Goal: Transaction & Acquisition: Obtain resource

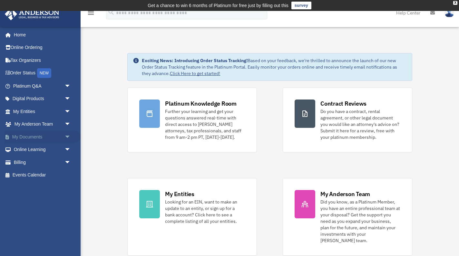
click at [31, 134] on link "My Documents arrow_drop_down" at bounding box center [43, 137] width 76 height 13
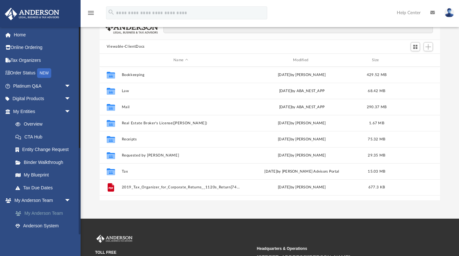
scroll to position [56, 0]
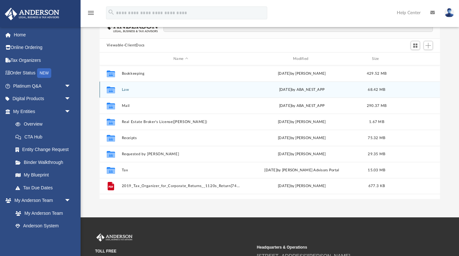
click at [123, 92] on div "Collaborated Folder Law [DATE] by ABA_NEST_APP 68.42 MB" at bounding box center [270, 90] width 341 height 16
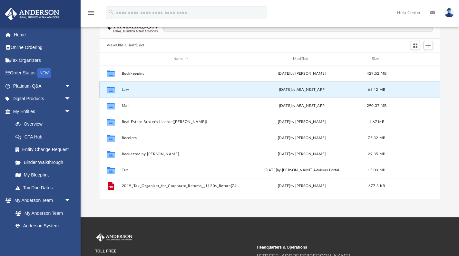
click at [125, 85] on div "Collaborated Folder Law Thu Jul 31 2025 by ABA_NEST_APP 68.42 MB" at bounding box center [270, 90] width 341 height 16
click at [125, 90] on button "Law" at bounding box center [181, 90] width 118 height 4
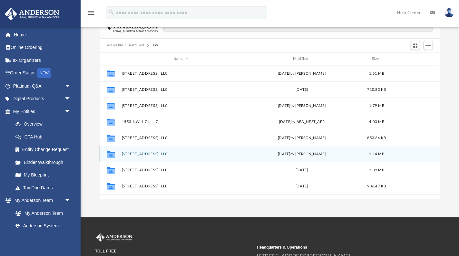
click at [145, 156] on div "Collaborated Folder 15901 NW 19 Avenue, LLC Tue Jun 6 2023 by Gwendy Wolfe 1.14…" at bounding box center [270, 154] width 341 height 16
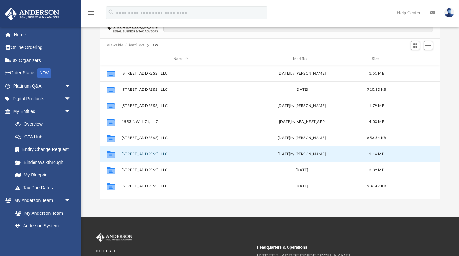
click at [145, 156] on div "Collaborated Folder 15901 NW 19 Avenue, LLC Tue Jun 6 2023 by Gwendy Wolfe 1.14…" at bounding box center [270, 154] width 341 height 16
click at [138, 155] on button "15901 NW 19 Avenue, LLC" at bounding box center [181, 154] width 118 height 4
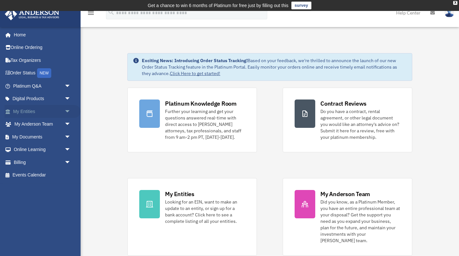
click at [31, 113] on link "My Entities arrow_drop_down" at bounding box center [43, 111] width 76 height 13
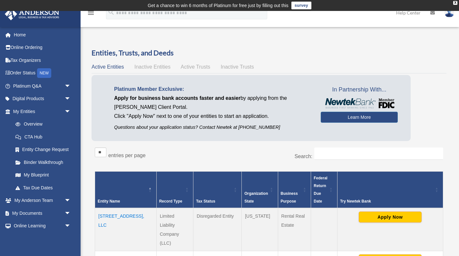
click at [226, 150] on div "** ** ** *** entries per page" at bounding box center [180, 156] width 170 height 16
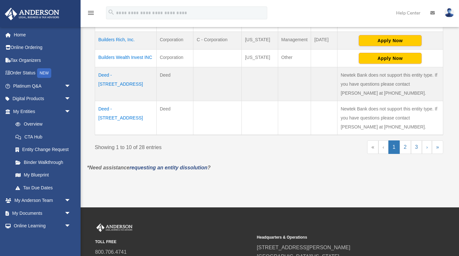
scroll to position [438, 0]
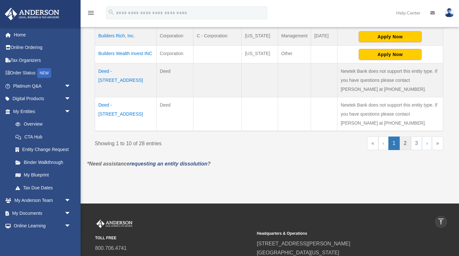
click at [407, 150] on link "2" at bounding box center [405, 144] width 11 height 14
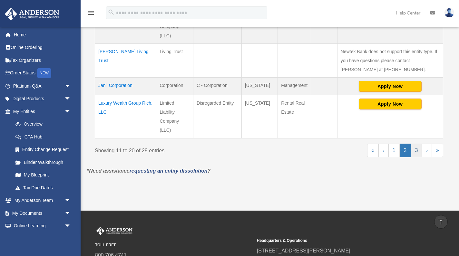
click at [419, 150] on link "3" at bounding box center [416, 151] width 11 height 14
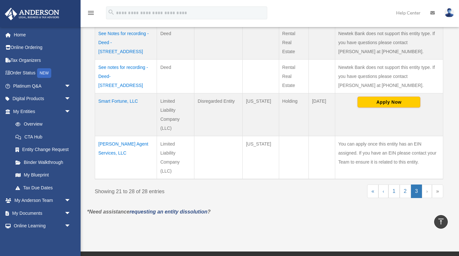
scroll to position [358, 0]
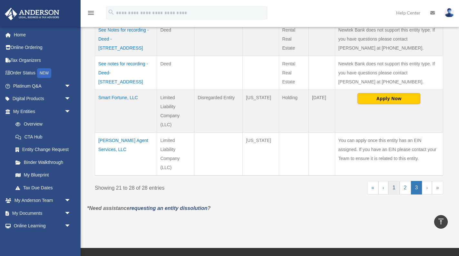
click at [394, 188] on link "1" at bounding box center [394, 188] width 11 height 14
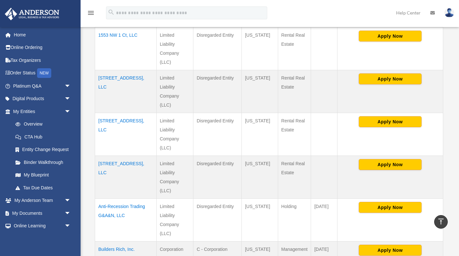
scroll to position [225, 0]
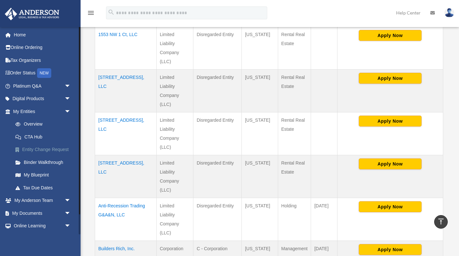
click at [78, 144] on link "Entity Change Request" at bounding box center [45, 150] width 72 height 13
click at [89, 126] on div "Entities, Trusts, and Deeds Active Entities Inactive Entities Active Trusts Ina…" at bounding box center [269, 98] width 364 height 550
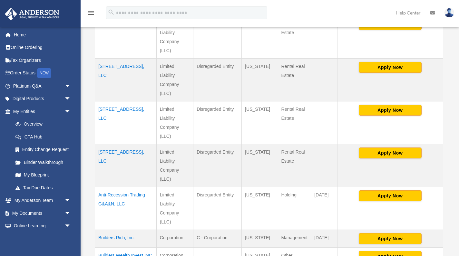
scroll to position [225, 0]
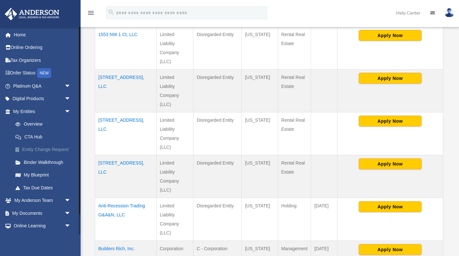
click at [53, 146] on link "Entity Change Request" at bounding box center [45, 150] width 72 height 13
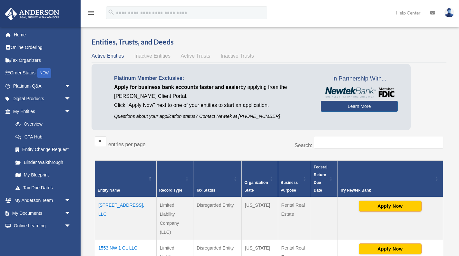
scroll to position [225, 0]
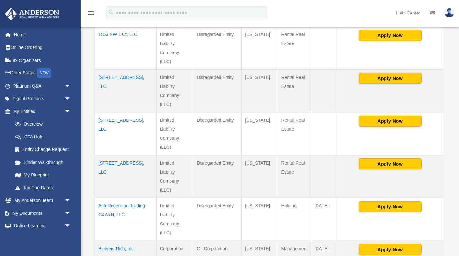
click at [82, 176] on div "Overview date_range Published on Last updated March 13, 2025 April 10, 2020 by …" at bounding box center [270, 105] width 379 height 587
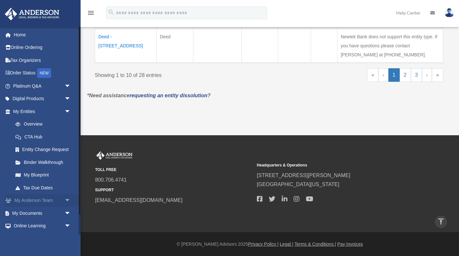
scroll to position [520, 0]
drag, startPoint x: 82, startPoint y: 195, endPoint x: 75, endPoint y: 197, distance: 7.7
click at [81, 144] on div "TOLL FREE 800.706.4741 SUPPORT info@andersonadvisors.com Headquarters & Operati…" at bounding box center [229, 183] width 459 height 97
click at [69, 96] on span "arrow_drop_down" at bounding box center [71, 99] width 13 height 13
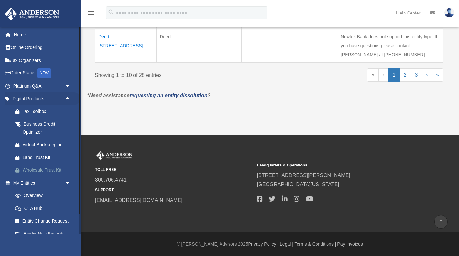
click at [48, 170] on div "Wholesale Trust Kit" at bounding box center [48, 170] width 50 height 8
click at [45, 128] on div "Business Credit Optimizer" at bounding box center [48, 128] width 50 height 16
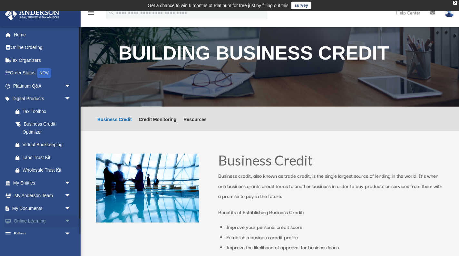
click at [29, 221] on link "Online Learning arrow_drop_down" at bounding box center [43, 221] width 76 height 13
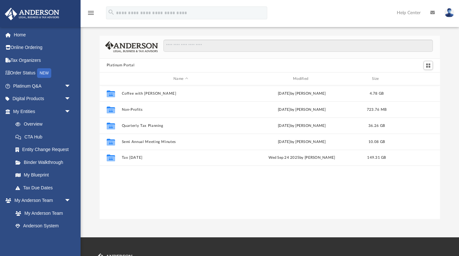
scroll to position [12, 0]
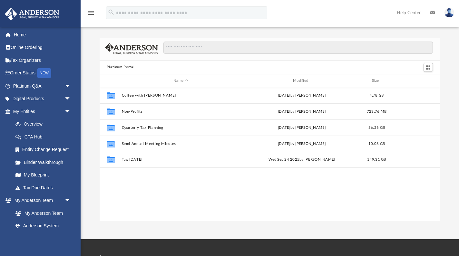
click at [97, 199] on div "Platinum Portal Name Modified Size Collaborated Folder Coffee with Carl Wed Aug…" at bounding box center [270, 130] width 379 height 184
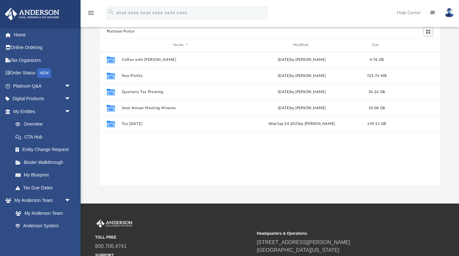
scroll to position [53, 0]
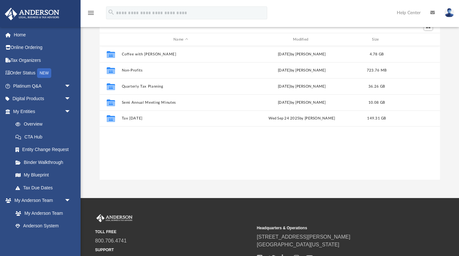
click at [85, 157] on div "Platinum Portal Name Modified Size Collaborated Folder Coffee with Carl Wed Aug…" at bounding box center [270, 88] width 379 height 184
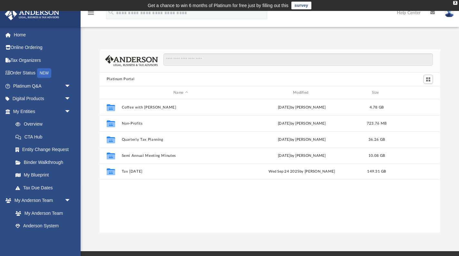
scroll to position [0, 0]
click at [35, 124] on link "Overview" at bounding box center [45, 124] width 72 height 13
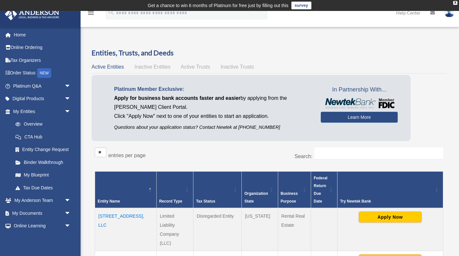
click at [445, 114] on div "Platinum Member Exclusive: Apply for business bank accounts faster and easier b…" at bounding box center [269, 109] width 355 height 69
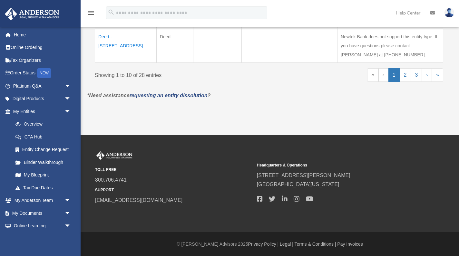
scroll to position [510, 0]
click at [406, 82] on link "2" at bounding box center [405, 75] width 11 height 14
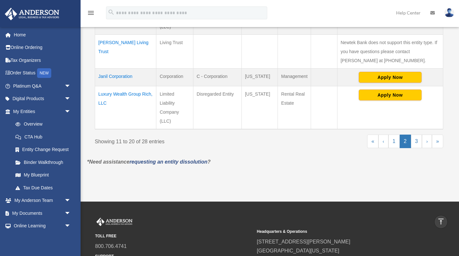
scroll to position [449, 0]
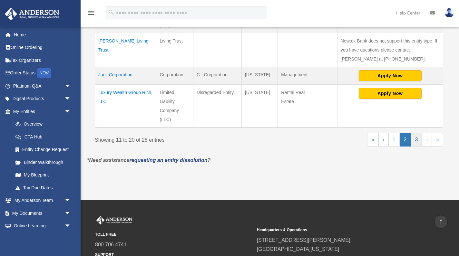
click at [416, 142] on link "3" at bounding box center [416, 140] width 11 height 14
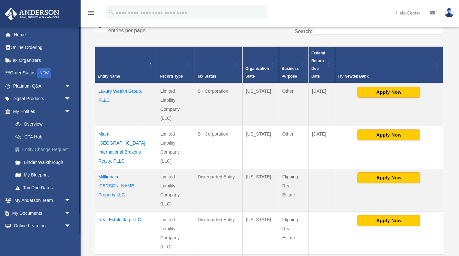
scroll to position [157, 0]
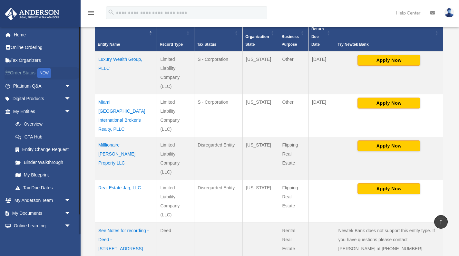
click at [31, 70] on link "Order Status NEW" at bounding box center [43, 73] width 76 height 13
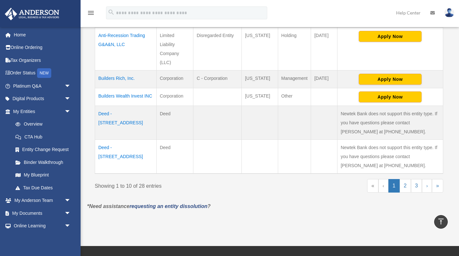
scroll to position [397, 0]
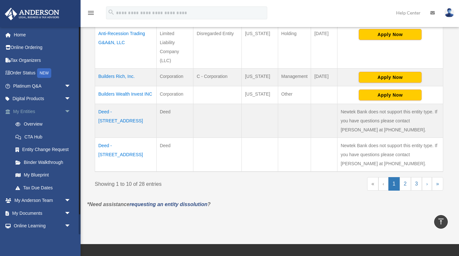
click at [68, 110] on span "arrow_drop_down" at bounding box center [71, 111] width 13 height 13
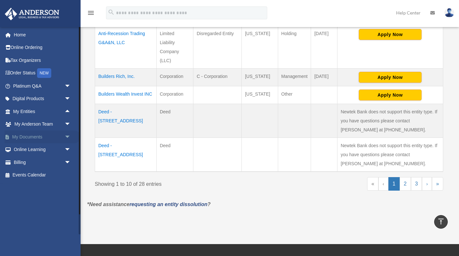
click at [47, 133] on link "My Documents arrow_drop_down" at bounding box center [43, 137] width 76 height 13
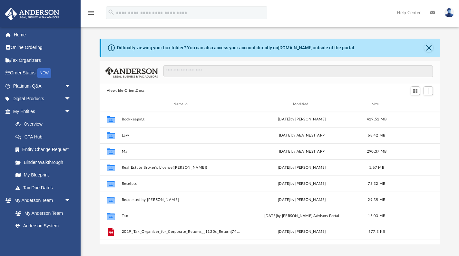
scroll to position [147, 341]
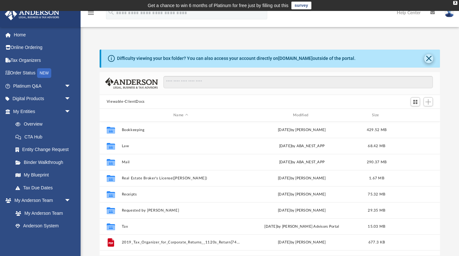
click at [429, 62] on button "Close" at bounding box center [429, 58] width 9 height 9
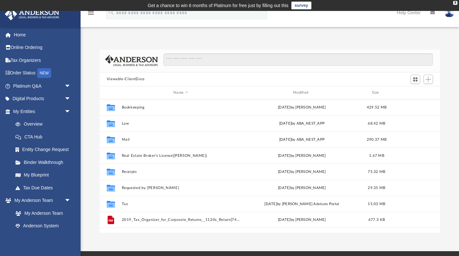
click at [445, 126] on div "Difficulty viewing your box folder? You can also access your account directly o…" at bounding box center [270, 142] width 379 height 184
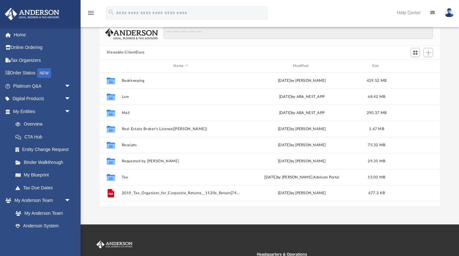
scroll to position [24, 0]
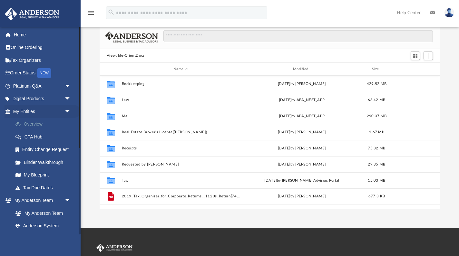
click at [37, 125] on link "Overview" at bounding box center [45, 124] width 72 height 13
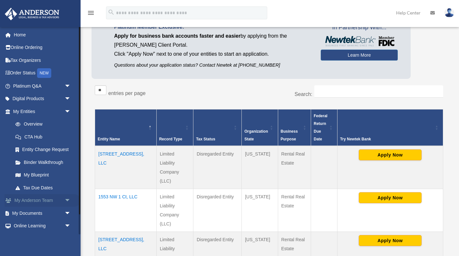
scroll to position [64, 0]
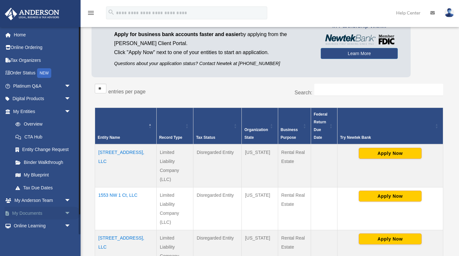
click at [51, 211] on link "My Documents arrow_drop_down" at bounding box center [43, 213] width 76 height 13
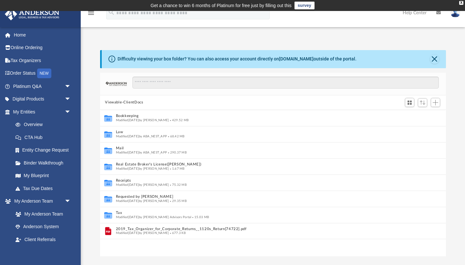
scroll to position [147, 346]
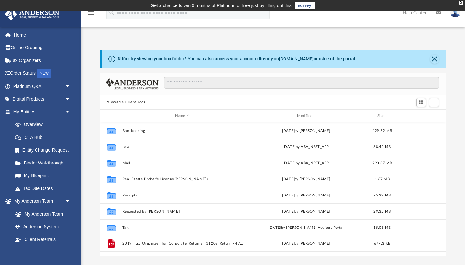
click at [218, 1] on td "Get a chance to win 6 months of Platinum for free just by filling out this surv…" at bounding box center [232, 5] width 465 height 11
click at [91, 43] on div "Difficulty viewing your box folder? You can also access your account directly o…" at bounding box center [273, 146] width 384 height 220
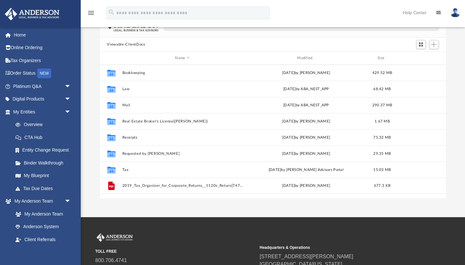
scroll to position [62, 0]
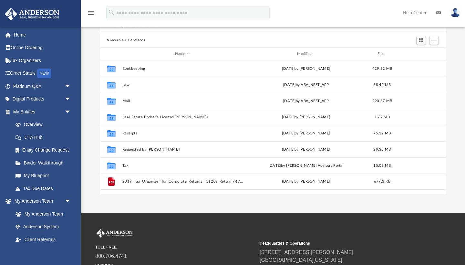
click at [82, 68] on div "Difficulty viewing your box folder? You can also access your account directly o…" at bounding box center [273, 91] width 384 height 206
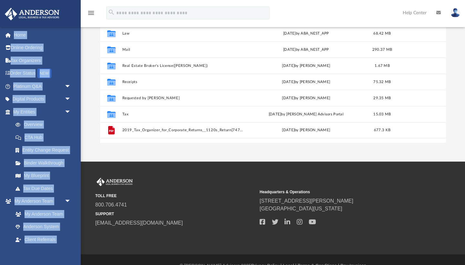
scroll to position [125, 0]
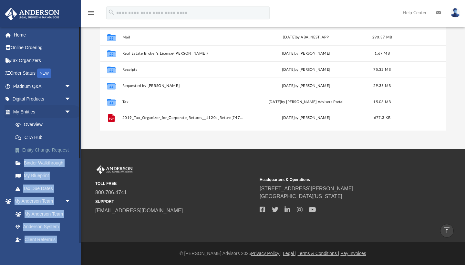
drag, startPoint x: 82, startPoint y: 72, endPoint x: 77, endPoint y: 153, distance: 81.1
click at [77, 131] on div "App newwealthflorida1@gmail.com Sign Out newwealthflorida1@gmail.com Home Onlin…" at bounding box center [232, 17] width 465 height 226
click at [87, 124] on div "Difficulty viewing your box folder? You can also access your account directly o…" at bounding box center [273, 28] width 384 height 206
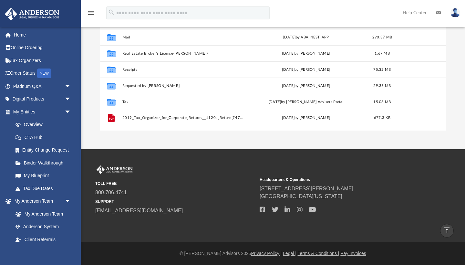
click at [91, 96] on div "Difficulty viewing your box folder? You can also access your account directly o…" at bounding box center [273, 28] width 384 height 206
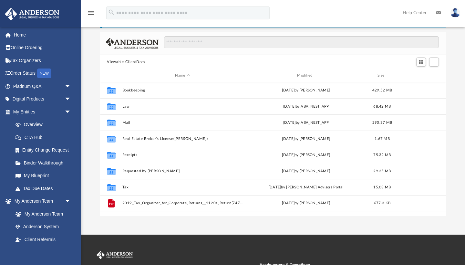
scroll to position [40, 0]
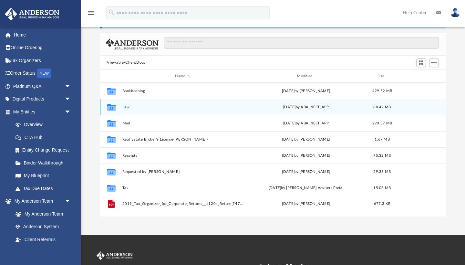
click at [125, 111] on div "Collaborated Folder Law [DATE] by ABA_NEST_APP 68.42 MB" at bounding box center [273, 107] width 346 height 16
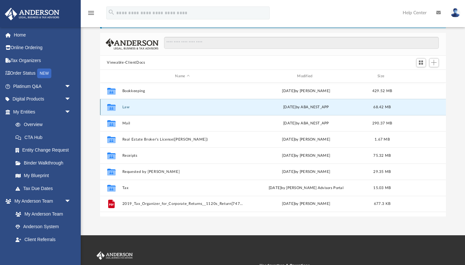
click at [126, 108] on button "Law" at bounding box center [182, 107] width 121 height 4
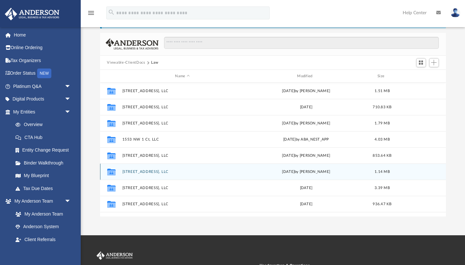
click at [142, 170] on button "[STREET_ADDRESS], LLC" at bounding box center [182, 171] width 121 height 4
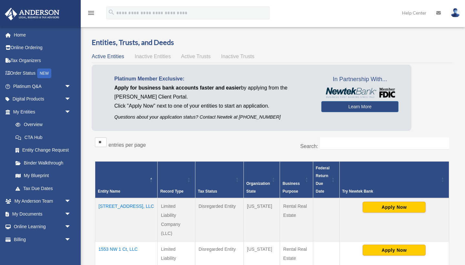
scroll to position [64, 0]
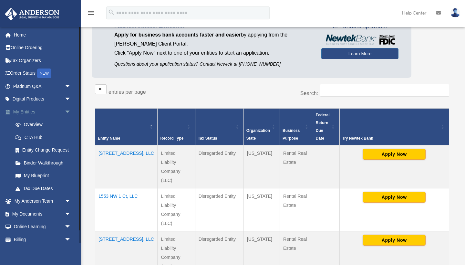
click at [28, 112] on link "My Entities arrow_drop_down" at bounding box center [43, 111] width 76 height 13
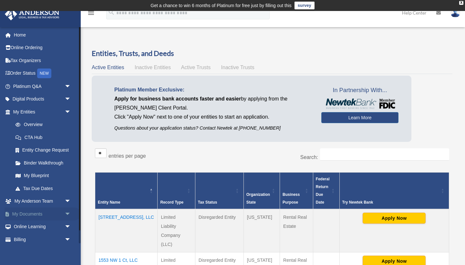
click at [33, 211] on link "My Documents arrow_drop_down" at bounding box center [43, 213] width 76 height 13
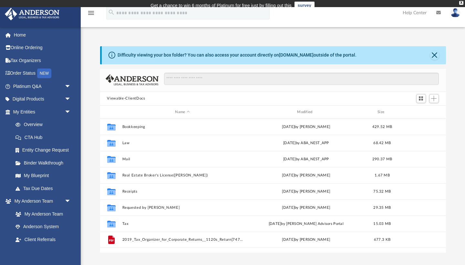
scroll to position [147, 346]
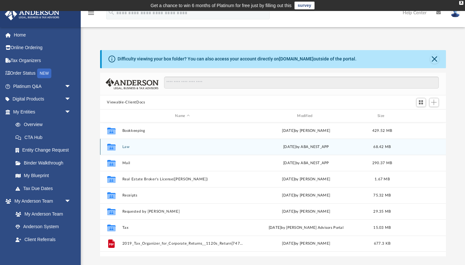
click at [127, 148] on button "Law" at bounding box center [182, 147] width 121 height 4
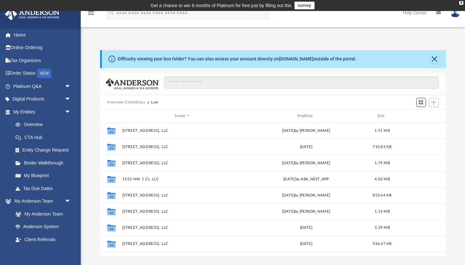
click at [424, 104] on button "Switch to Grid View" at bounding box center [421, 102] width 10 height 9
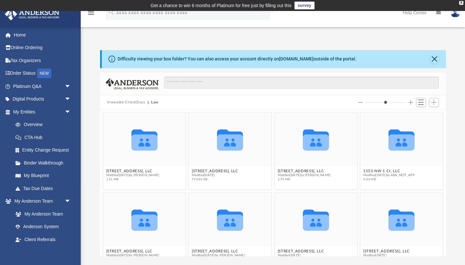
click at [450, 154] on div "Difficulty viewing your box folder? You can also access your account directly o…" at bounding box center [273, 153] width 384 height 206
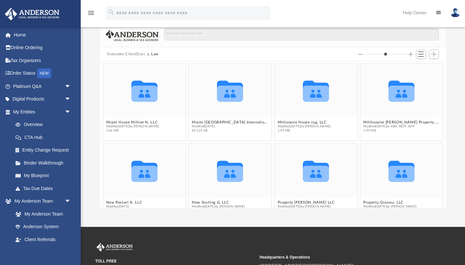
scroll to position [496, 0]
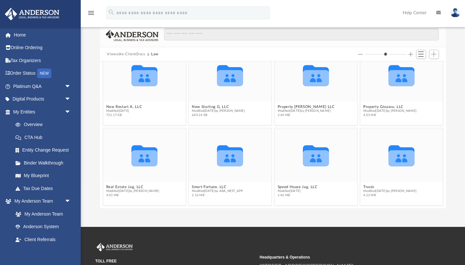
drag, startPoint x: 445, startPoint y: 167, endPoint x: 447, endPoint y: 171, distance: 4.3
click at [447, 171] on div "Difficulty viewing your box folder? You can also access your account directly o…" at bounding box center [273, 105] width 384 height 206
drag, startPoint x: 444, startPoint y: 168, endPoint x: 441, endPoint y: 182, distance: 14.1
click at [441, 182] on div "Collaborated Folder Miami House Million N, LLC Modified Mon May 2 2022 by Randa…" at bounding box center [273, 134] width 346 height 147
click at [397, 183] on figcaption "Trusts Modified Wed Jul 23 2025 by Michelle Frank 4.22 MB" at bounding box center [401, 190] width 82 height 17
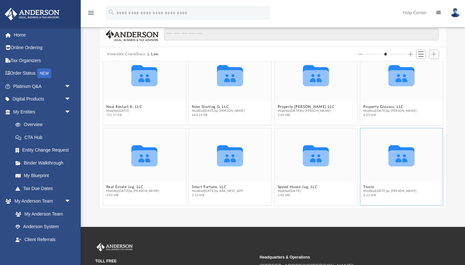
click at [399, 155] on icon "grid" at bounding box center [401, 155] width 26 height 21
click at [386, 183] on figcaption "Trusts Modified Wed Jul 23 2025 by Michelle Frank 4.22 MB" at bounding box center [401, 190] width 82 height 17
click at [402, 152] on icon "grid" at bounding box center [401, 158] width 26 height 16
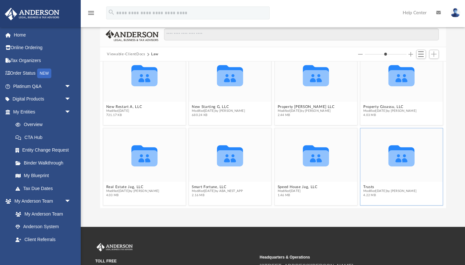
click at [402, 152] on icon "grid" at bounding box center [401, 158] width 26 height 16
click at [396, 177] on div "Collaborated Folder" at bounding box center [401, 155] width 82 height 54
click at [396, 157] on icon "grid" at bounding box center [401, 158] width 26 height 16
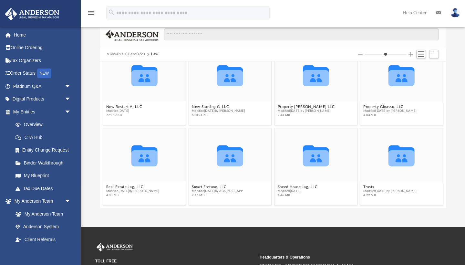
scroll to position [0, 0]
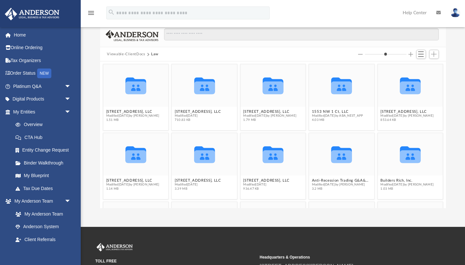
drag, startPoint x: 379, startPoint y: 53, endPoint x: 367, endPoint y: 53, distance: 11.6
type input "*"
click at [367, 53] on input "Column size" at bounding box center [386, 54] width 42 height 5
click at [445, 158] on div "Collaborated Folder 10517 NW 37 Ave, LLC Modified Wed Jan 8 2020 by jacopo iasi…" at bounding box center [273, 134] width 346 height 147
click at [132, 51] on button "Viewable-ClientDocs" at bounding box center [126, 54] width 38 height 6
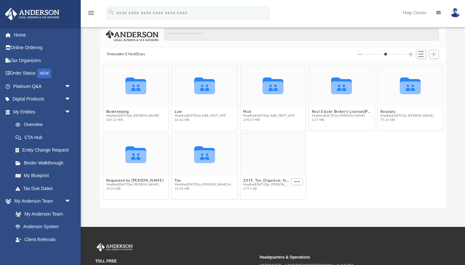
click at [133, 55] on button "Viewable-ClientDocs" at bounding box center [126, 54] width 38 height 6
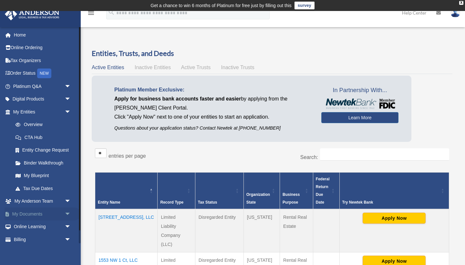
click at [34, 211] on link "My Documents arrow_drop_down" at bounding box center [43, 213] width 76 height 13
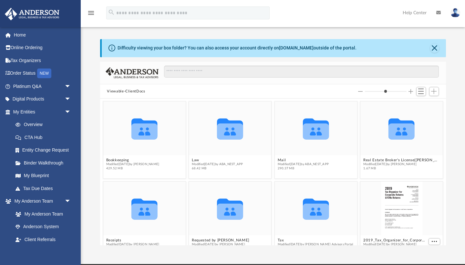
scroll to position [147, 346]
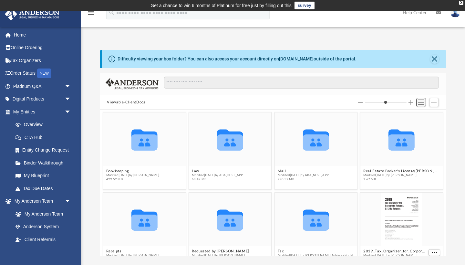
click at [422, 104] on span "Switch to List View" at bounding box center [420, 101] width 5 height 5
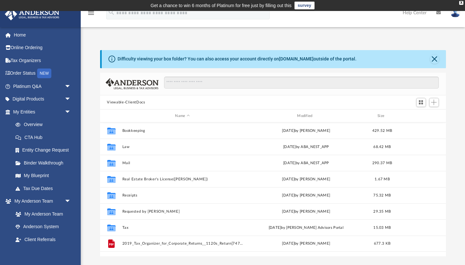
click at [450, 160] on div "Difficulty viewing your box folder? You can also access your account directly o…" at bounding box center [273, 153] width 384 height 206
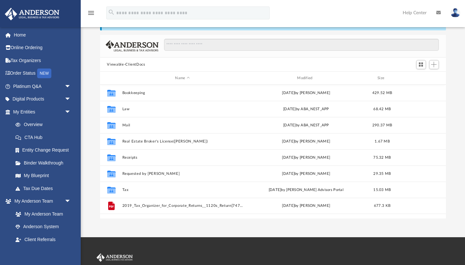
scroll to position [42, 0]
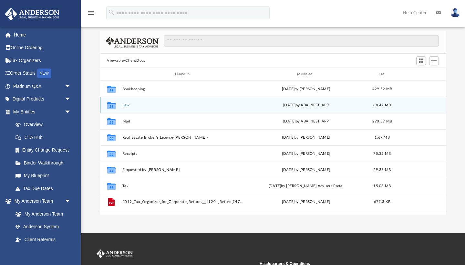
click at [129, 104] on button "Law" at bounding box center [182, 105] width 121 height 4
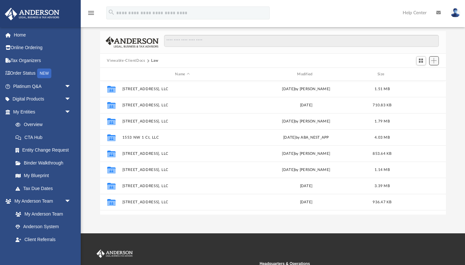
click at [433, 62] on span "Add" at bounding box center [433, 60] width 5 height 5
click at [432, 62] on span "Add" at bounding box center [433, 60] width 5 height 5
click at [156, 62] on button "Law" at bounding box center [154, 61] width 7 height 6
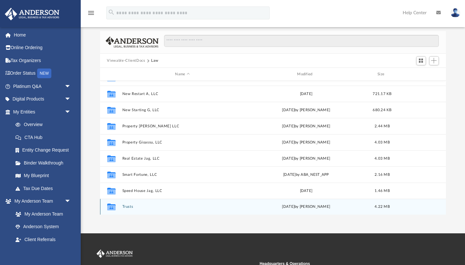
scroll to position [382, 0]
click at [311, 207] on div "Wed Jul 23 2025 by Michelle Frank" at bounding box center [306, 207] width 121 height 6
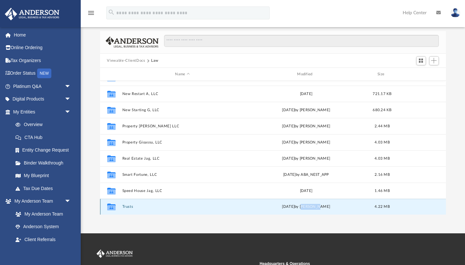
click at [311, 207] on div "Wed Jul 23 2025 by Michelle Frank" at bounding box center [306, 207] width 121 height 6
click at [134, 206] on button "Trusts" at bounding box center [182, 207] width 121 height 4
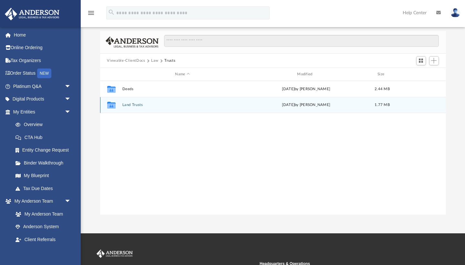
click at [138, 104] on button "Land Trusts" at bounding box center [182, 105] width 121 height 4
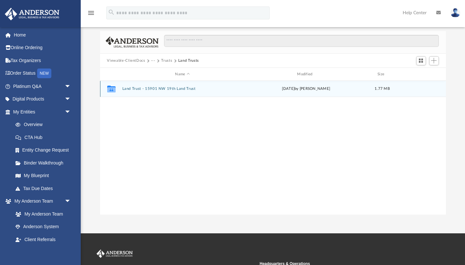
click at [157, 85] on div "Collaborated Folder Land Trust - 15901 NW 19th Land Trust Mon Jun 17 2024 by Lu…" at bounding box center [273, 89] width 346 height 16
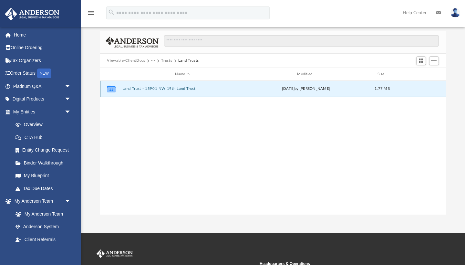
click at [158, 87] on button "Land Trust - 15901 NW 19th Land Trust" at bounding box center [182, 89] width 121 height 4
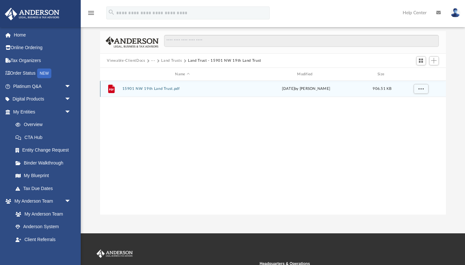
click at [158, 87] on button "15901 NW 19th Land Trust.pdf" at bounding box center [182, 89] width 121 height 4
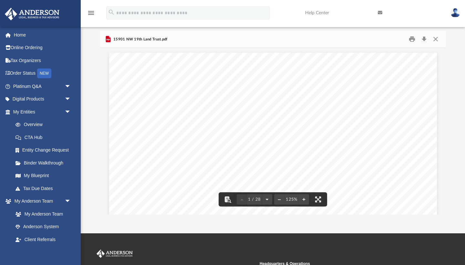
click at [191, 105] on div "Page 1" at bounding box center [272, 265] width 327 height 424
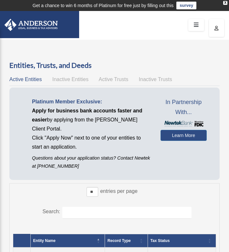
click at [60, 0] on td "Get a chance to win 6 months of Platinum for free just by filling out this surv…" at bounding box center [114, 5] width 229 height 11
